Goal: Task Accomplishment & Management: Manage account settings

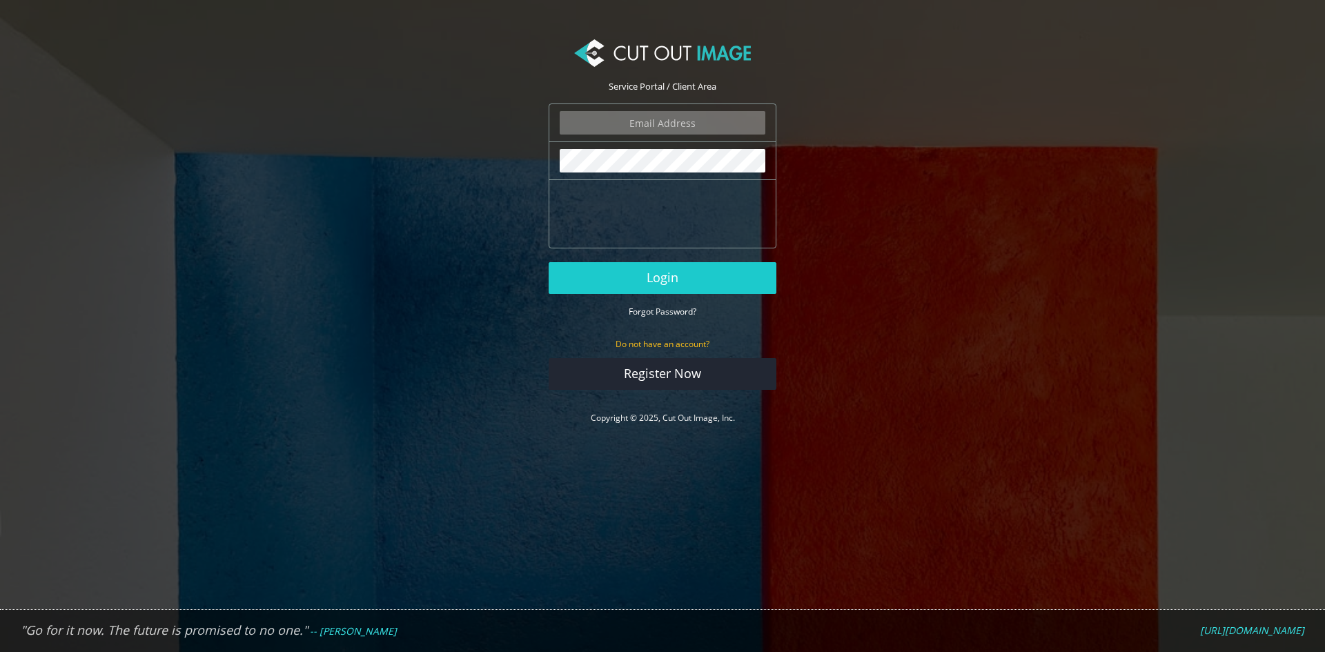
type input "[EMAIL_ADDRESS][DOMAIN_NAME]"
click at [826, 408] on section "Service Portal / Client Area robiul@only-cp.com The login field is required. Th…" at bounding box center [662, 233] width 1325 height 424
click at [836, 242] on section "Service Portal / Client Area robiul@only-cp.com The login field is required. Th…" at bounding box center [662, 233] width 1325 height 424
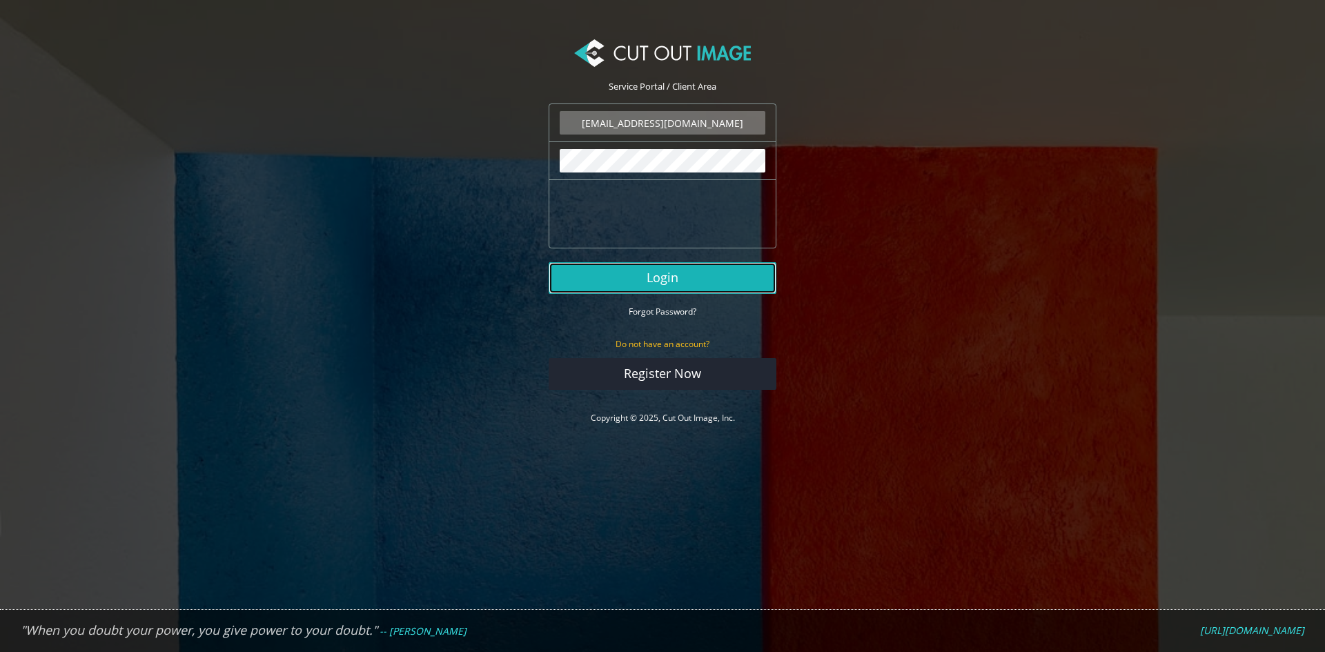
click at [666, 277] on button "Login" at bounding box center [663, 278] width 228 height 32
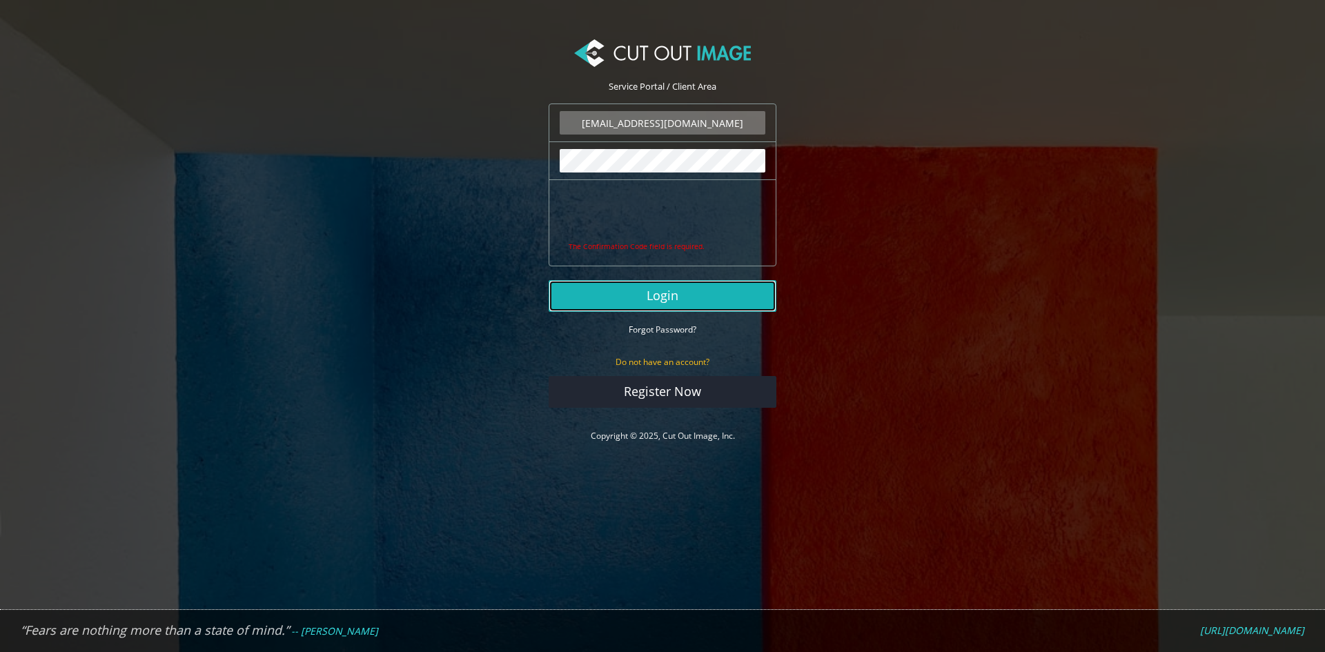
click at [658, 299] on button "Login" at bounding box center [663, 296] width 228 height 32
